Goal: Task Accomplishment & Management: Use online tool/utility

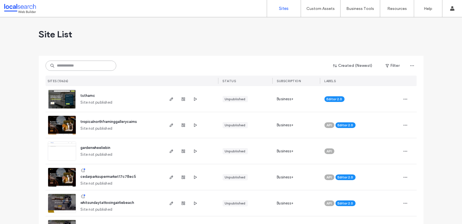
click at [97, 64] on input at bounding box center [81, 66] width 71 height 10
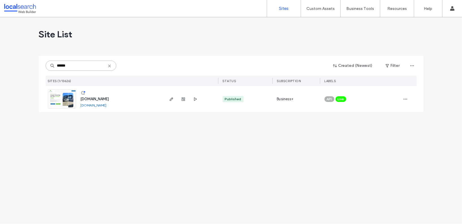
type input "******"
click at [67, 106] on img at bounding box center [62, 109] width 28 height 39
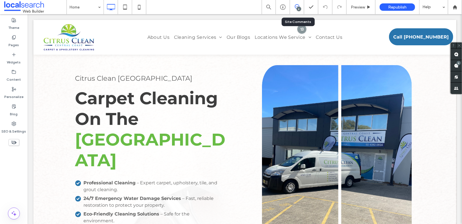
click at [298, 12] on div "6" at bounding box center [297, 7] width 14 height 14
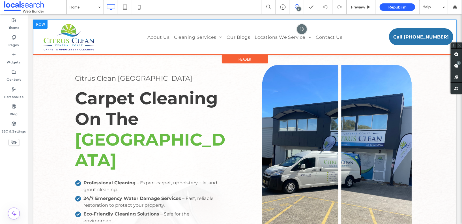
click at [306, 30] on div at bounding box center [302, 29] width 10 height 10
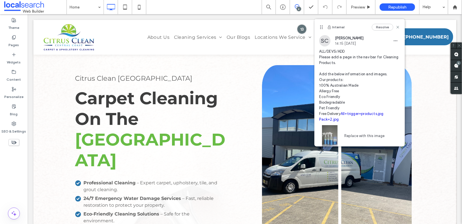
click at [300, 6] on span at bounding box center [297, 6] width 14 height 5
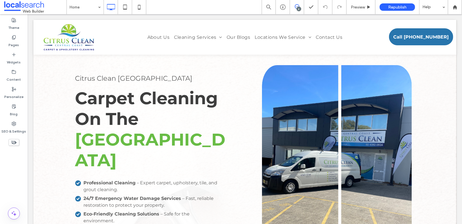
click at [296, 6] on icon at bounding box center [297, 6] width 5 height 5
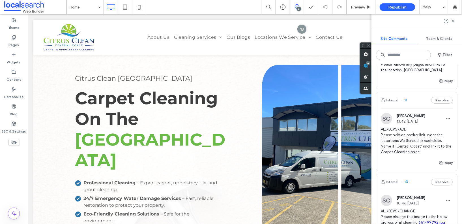
scroll to position [199, 0]
click at [412, 135] on span "ALL/DEVS/ADD Please add an anchor link under the 'Locations We Service' placeho…" at bounding box center [417, 140] width 72 height 28
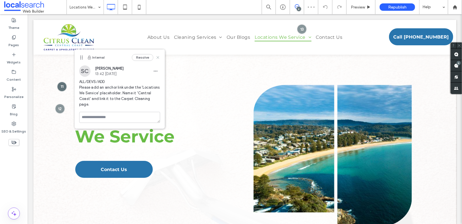
click at [159, 57] on icon at bounding box center [158, 57] width 5 height 5
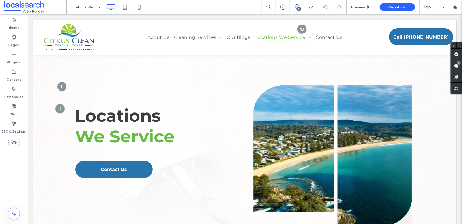
click at [298, 6] on use at bounding box center [297, 6] width 5 height 5
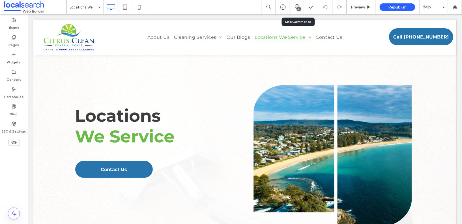
click at [296, 2] on div "6" at bounding box center [297, 7] width 14 height 14
click at [299, 10] on div "6" at bounding box center [299, 9] width 4 height 4
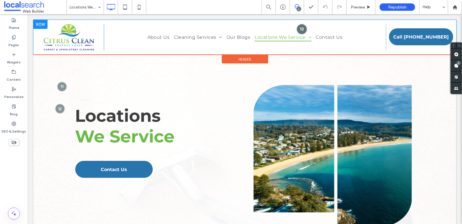
click at [303, 28] on div at bounding box center [302, 29] width 10 height 10
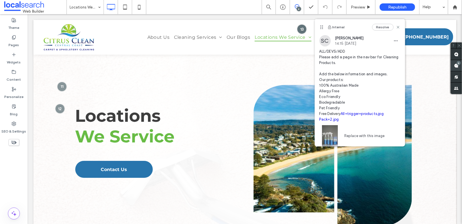
click at [454, 67] on span at bounding box center [456, 65] width 11 height 11
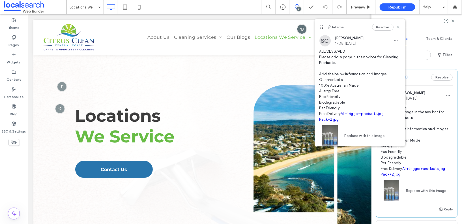
click at [399, 26] on icon at bounding box center [398, 27] width 5 height 5
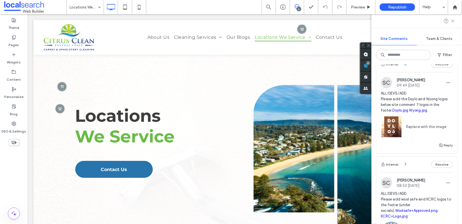
scroll to position [413, 0]
